Goal: Information Seeking & Learning: Learn about a topic

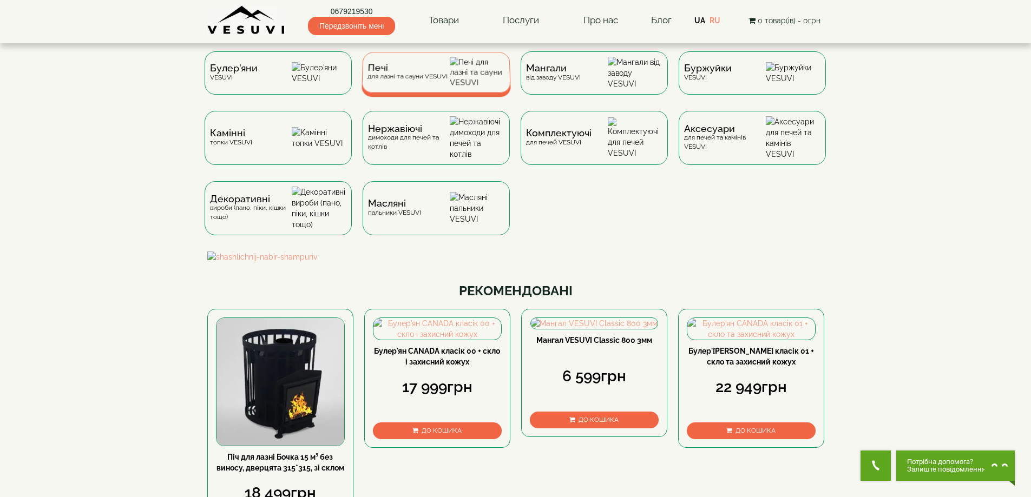
click at [421, 77] on div "Печі для лазні та сауни VESUVI" at bounding box center [407, 72] width 80 height 17
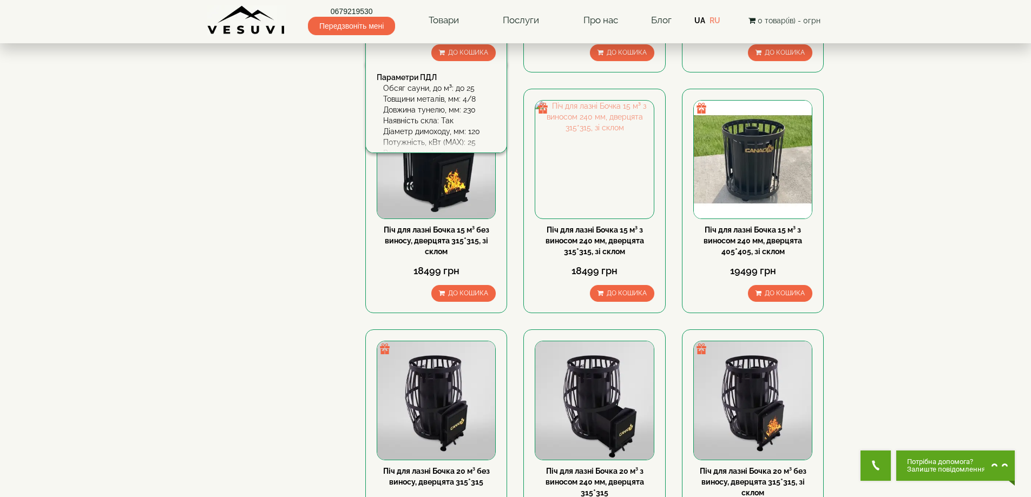
scroll to position [541, 0]
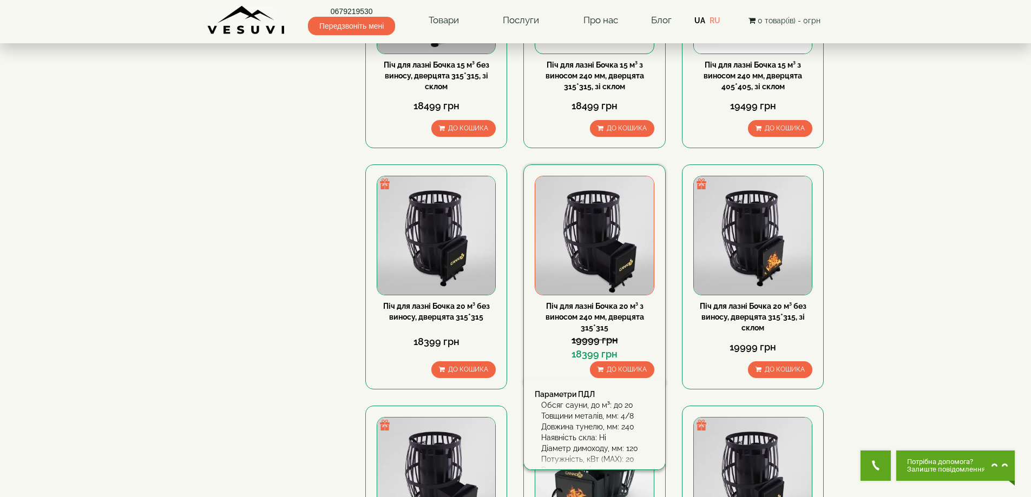
click at [597, 238] on img at bounding box center [594, 235] width 118 height 118
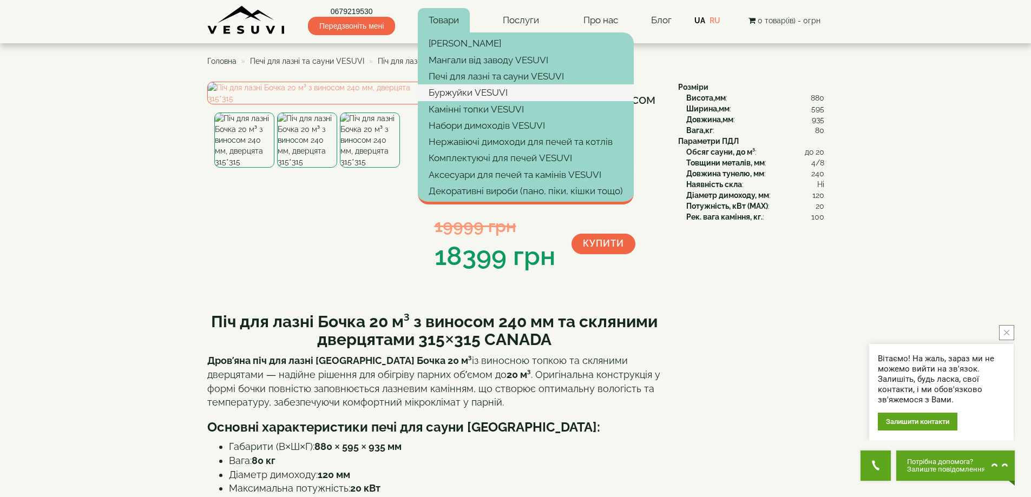
click at [451, 91] on link "Буржуйки VESUVI" at bounding box center [526, 92] width 216 height 16
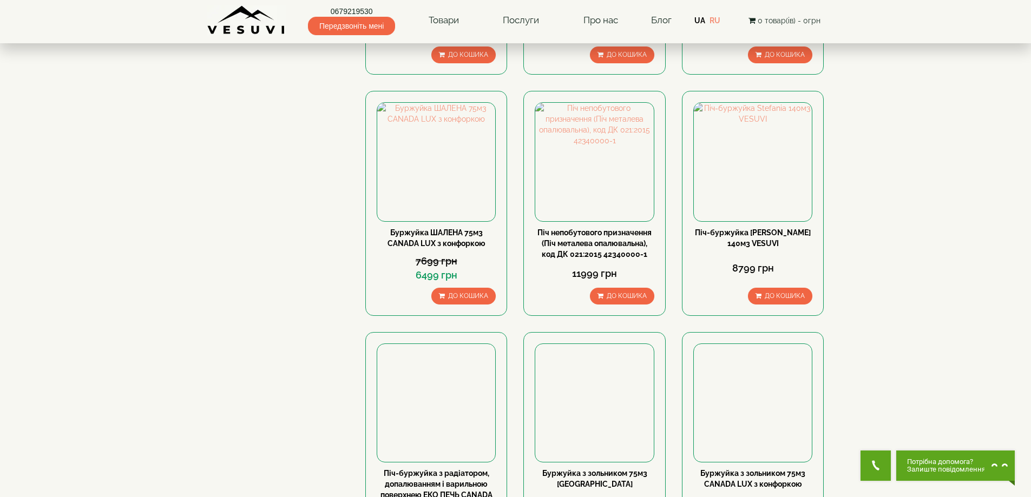
scroll to position [433, 0]
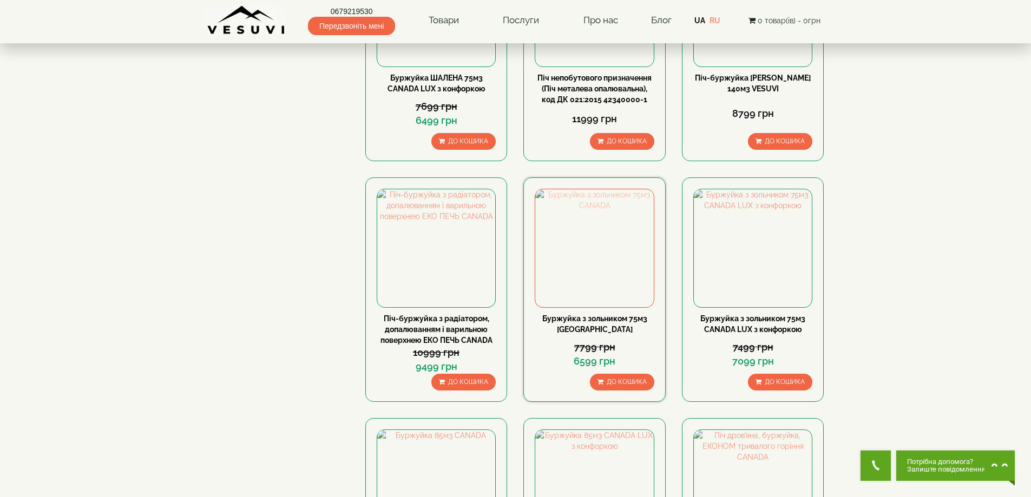
click at [583, 244] on img at bounding box center [594, 248] width 118 height 118
